Goal: Information Seeking & Learning: Learn about a topic

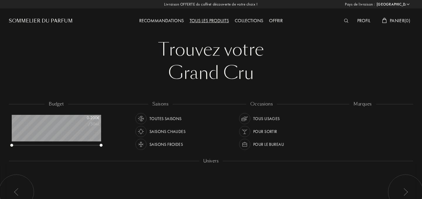
select select "FR"
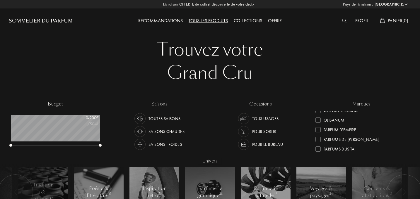
scroll to position [172, 0]
click at [319, 128] on div at bounding box center [317, 128] width 5 height 5
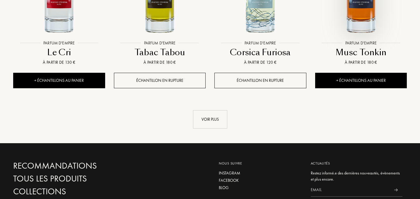
scroll to position [660, 0]
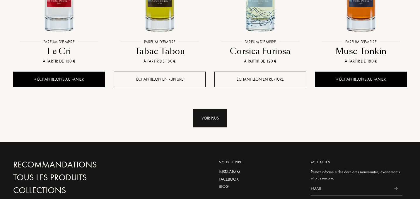
click at [203, 112] on div "Voir plus" at bounding box center [210, 118] width 34 height 18
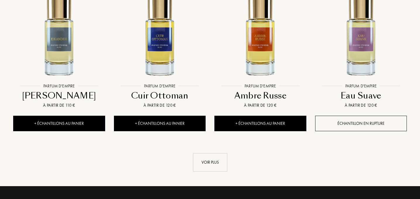
scroll to position [1104, 0]
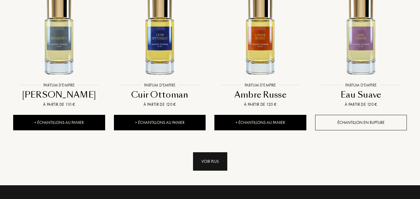
click at [213, 153] on div "Voir plus" at bounding box center [210, 162] width 34 height 18
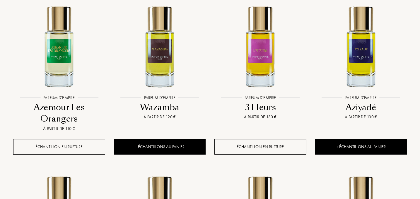
scroll to position [763, 0]
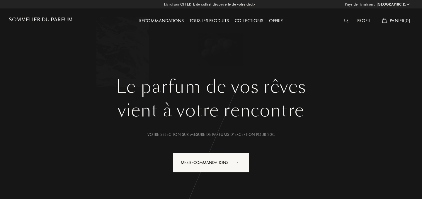
select select "FR"
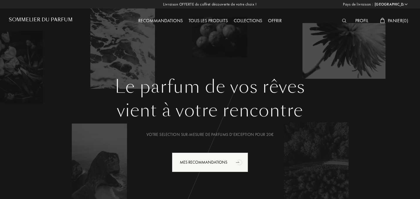
click at [216, 19] on div "Tous les produits" at bounding box center [208, 21] width 45 height 8
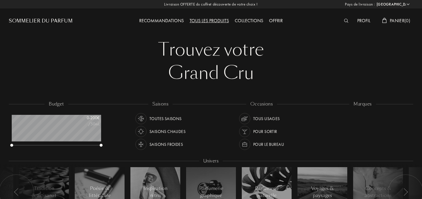
select select "FR"
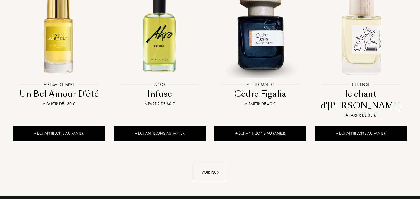
scroll to position [622, 0]
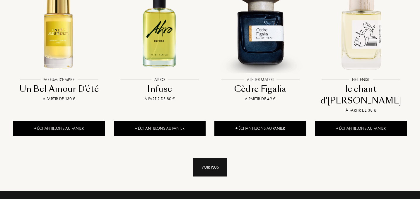
click at [210, 158] on div "Voir plus" at bounding box center [210, 167] width 34 height 18
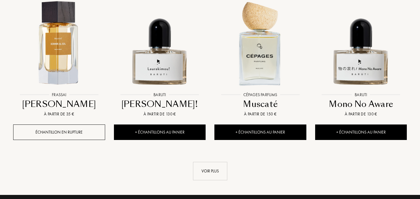
scroll to position [1109, 0]
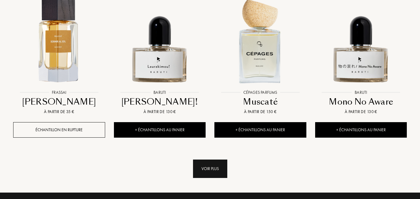
click at [222, 160] on div "Voir plus" at bounding box center [210, 169] width 34 height 18
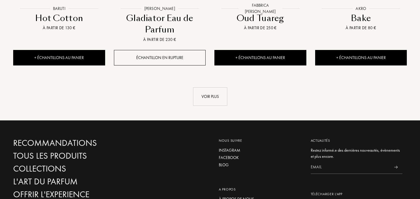
scroll to position [1694, 0]
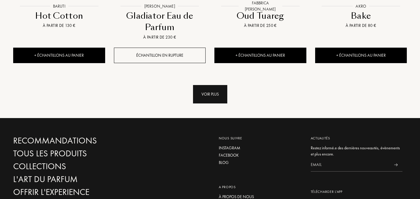
click at [223, 85] on div "Voir plus" at bounding box center [210, 94] width 34 height 18
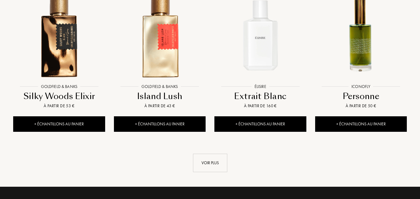
scroll to position [2103, 0]
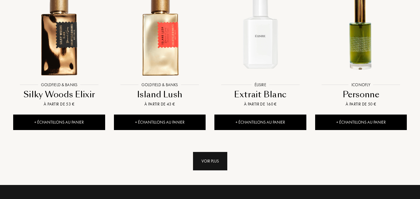
click at [219, 152] on div "Voir plus" at bounding box center [210, 161] width 34 height 18
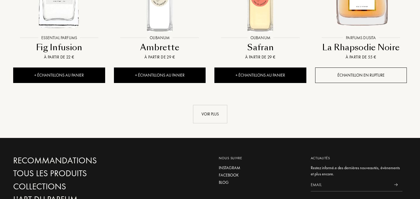
scroll to position [2638, 0]
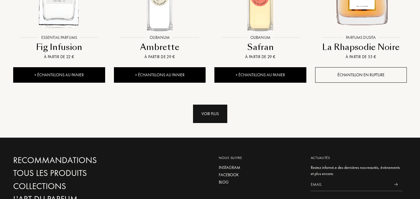
click at [203, 105] on div "Voir plus" at bounding box center [210, 114] width 34 height 18
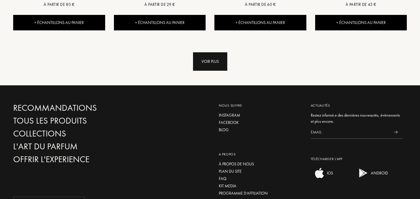
scroll to position [3167, 0]
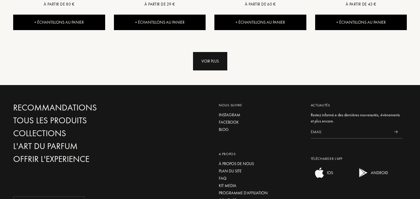
click at [208, 52] on div "Voir plus" at bounding box center [210, 61] width 34 height 18
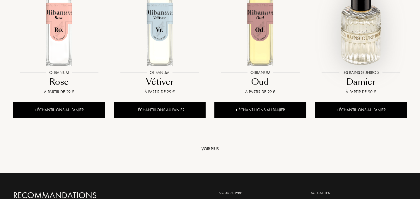
scroll to position [3557, 0]
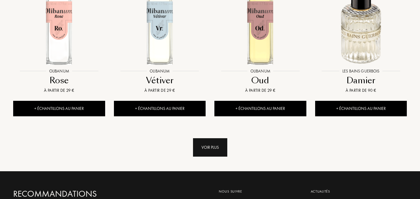
click at [207, 138] on div "Voir plus" at bounding box center [210, 147] width 34 height 18
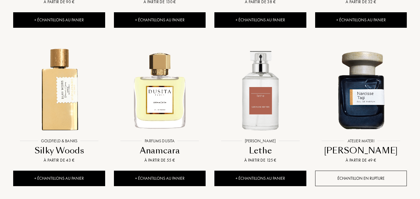
scroll to position [3964, 0]
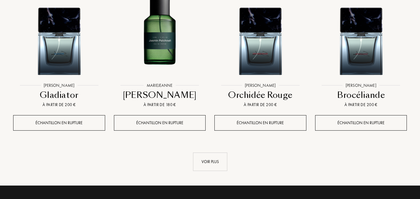
scroll to position [4497, 0]
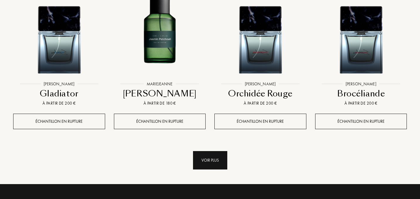
click at [215, 151] on div "Voir plus" at bounding box center [210, 160] width 34 height 18
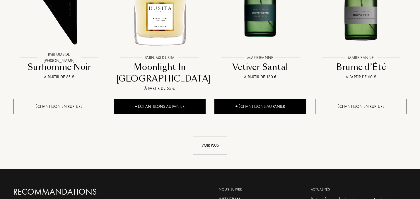
scroll to position [5000, 0]
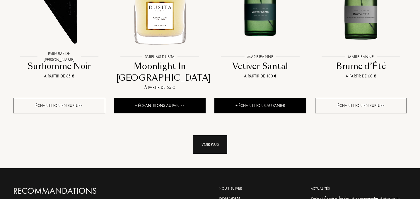
click at [215, 136] on div "Voir plus" at bounding box center [210, 145] width 34 height 18
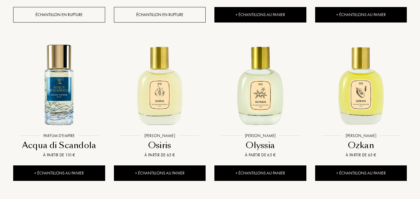
scroll to position [5421, 0]
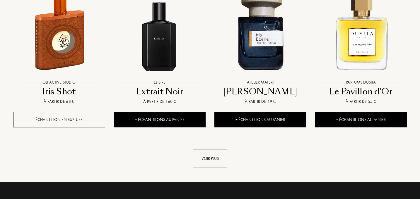
scroll to position [5951, 0]
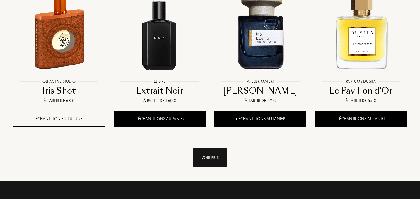
click at [211, 149] on div "Voir plus" at bounding box center [210, 158] width 34 height 18
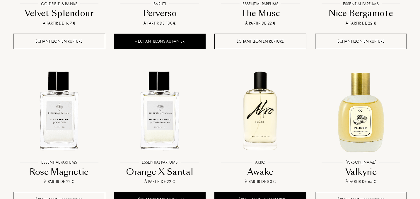
scroll to position [6359, 0]
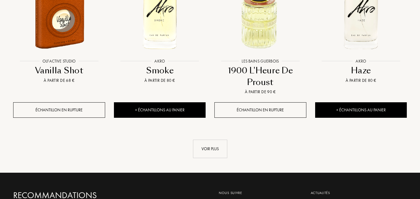
scroll to position [6949, 0]
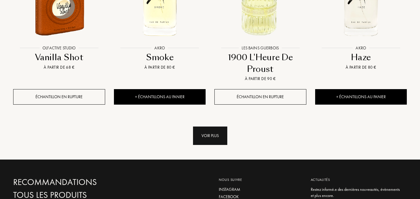
click at [214, 127] on div "Voir plus" at bounding box center [210, 136] width 34 height 18
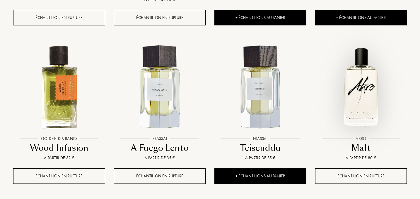
scroll to position [7370, 0]
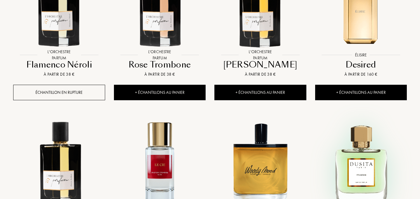
scroll to position [7615, 0]
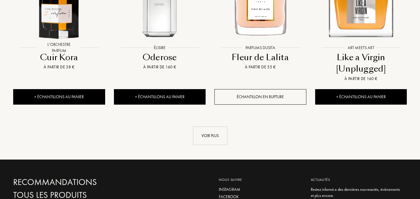
scroll to position [7937, 0]
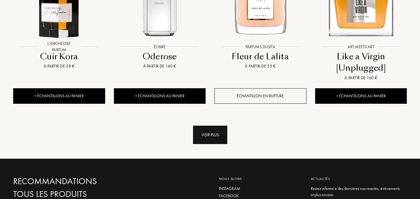
click at [215, 126] on div "Voir plus" at bounding box center [210, 135] width 34 height 18
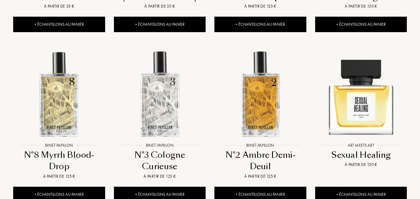
scroll to position [8161, 0]
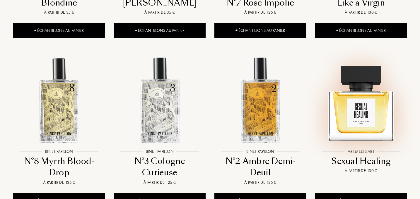
click at [373, 63] on img at bounding box center [361, 100] width 90 height 90
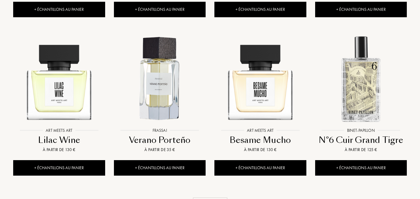
scroll to position [8356, 0]
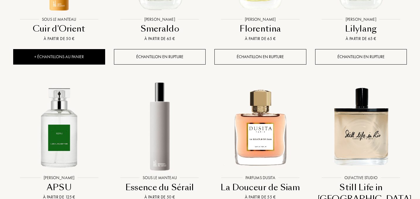
scroll to position [8792, 0]
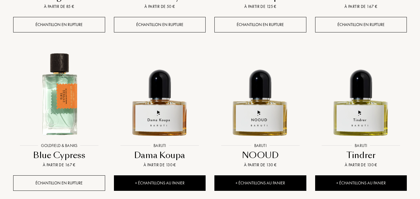
scroll to position [9314, 0]
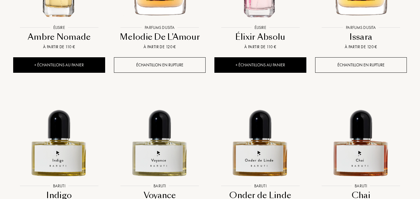
scroll to position [9747, 0]
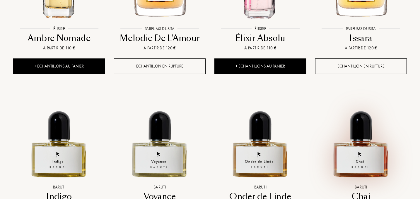
click at [368, 91] on img at bounding box center [361, 136] width 90 height 90
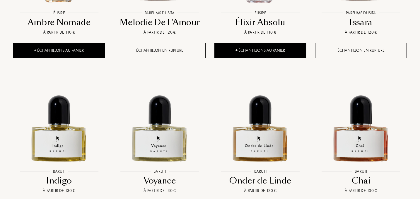
scroll to position [9763, 0]
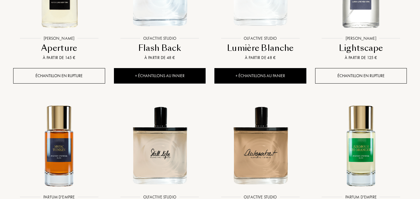
scroll to position [10210, 0]
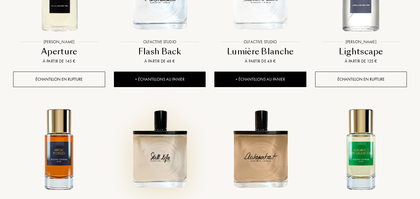
click at [173, 104] on img at bounding box center [159, 149] width 90 height 90
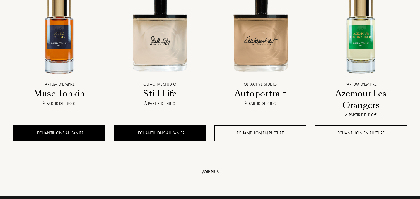
scroll to position [10306, 0]
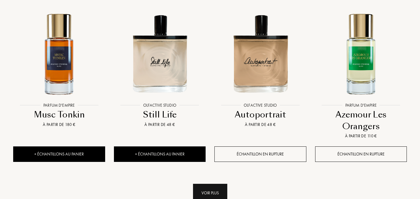
click at [221, 184] on div "Voir plus" at bounding box center [210, 193] width 34 height 18
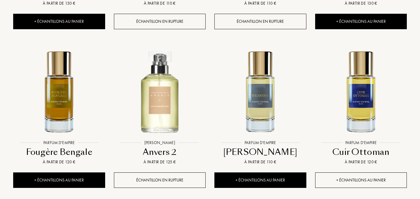
scroll to position [10753, 0]
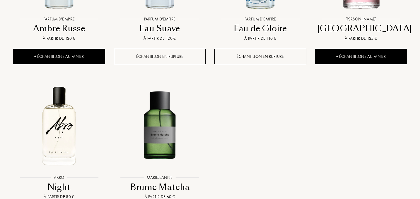
scroll to position [11039, 0]
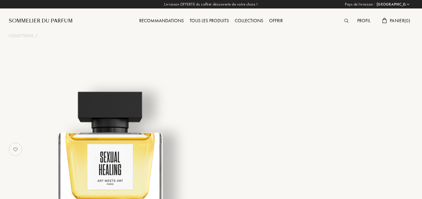
select select "FR"
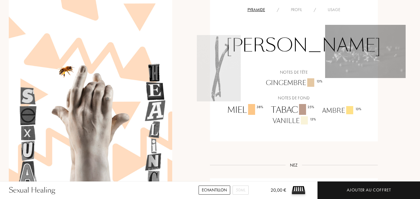
scroll to position [434, 0]
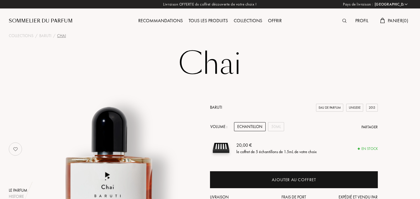
select select "FR"
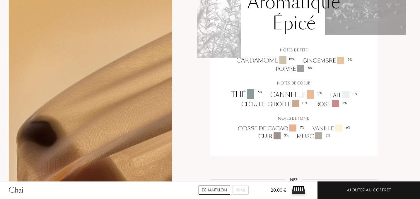
scroll to position [438, 0]
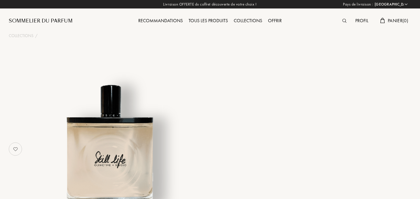
select select "FR"
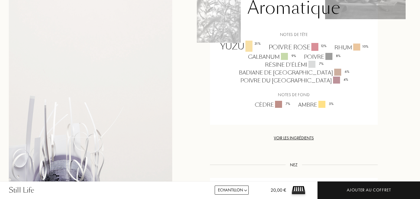
scroll to position [506, 0]
